Goal: Find specific page/section: Find specific page/section

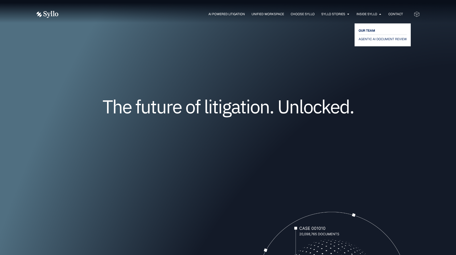
click at [369, 31] on span "OUR TEAM" at bounding box center [366, 30] width 16 height 6
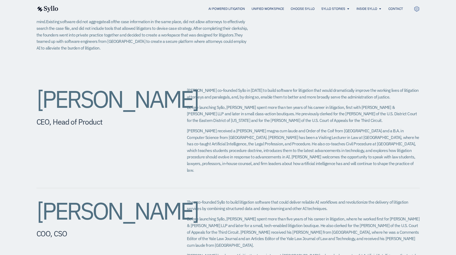
scroll to position [165, 0]
